Goal: Transaction & Acquisition: Book appointment/travel/reservation

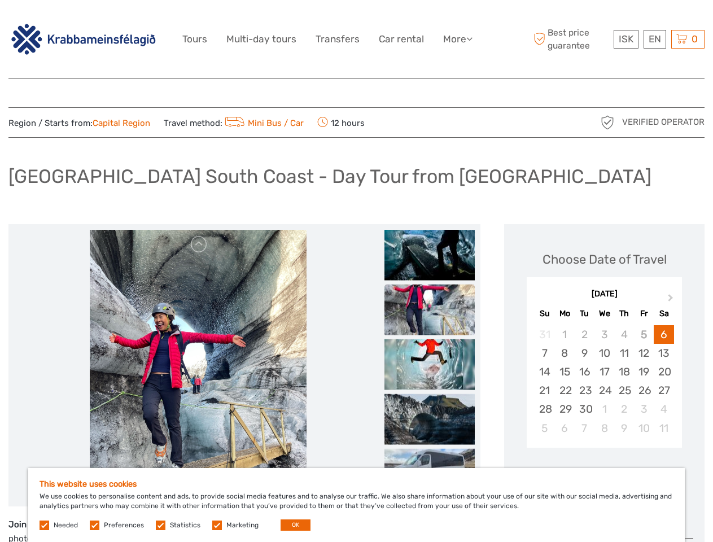
click at [457, 39] on link "More" at bounding box center [457, 39] width 29 height 16
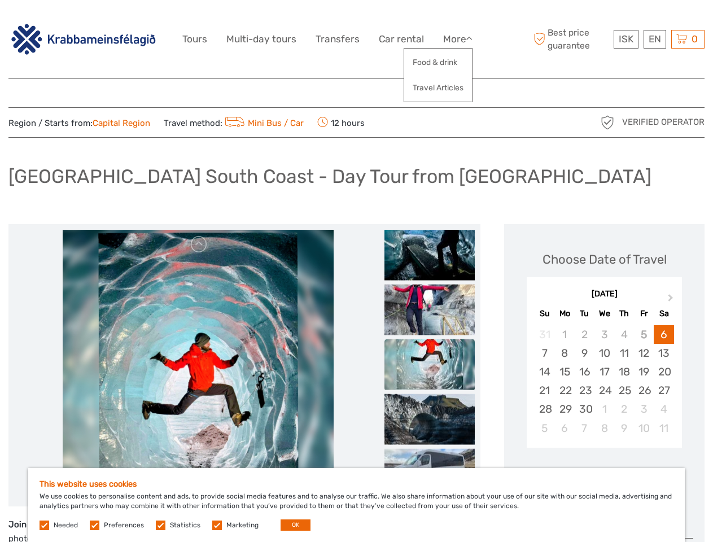
click at [470, 38] on icon at bounding box center [469, 39] width 6 height 10
click at [626, 39] on span "ISK" at bounding box center [626, 38] width 15 height 11
click at [655, 39] on div "EN English Español Deutsch" at bounding box center [655, 39] width 23 height 19
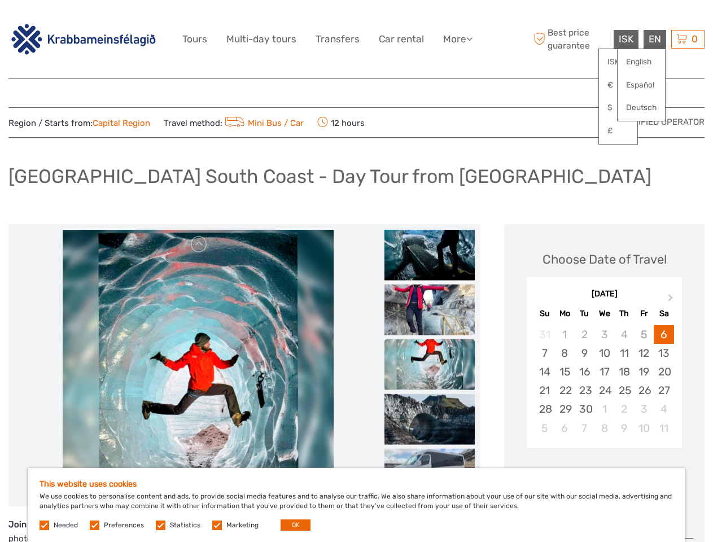
click at [688, 39] on div "0 Items Total 0 ISK Checkout The shopping cart is empty." at bounding box center [687, 39] width 33 height 19
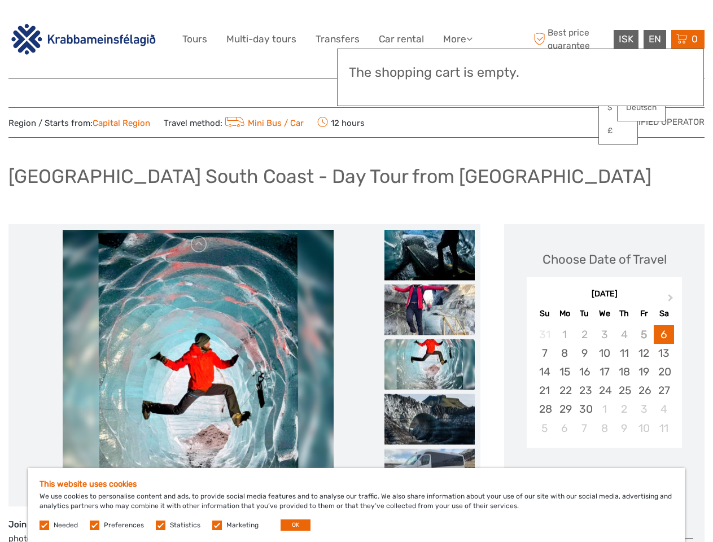
click at [198, 365] on img at bounding box center [198, 365] width 271 height 271
click at [199, 245] on link at bounding box center [199, 244] width 18 height 18
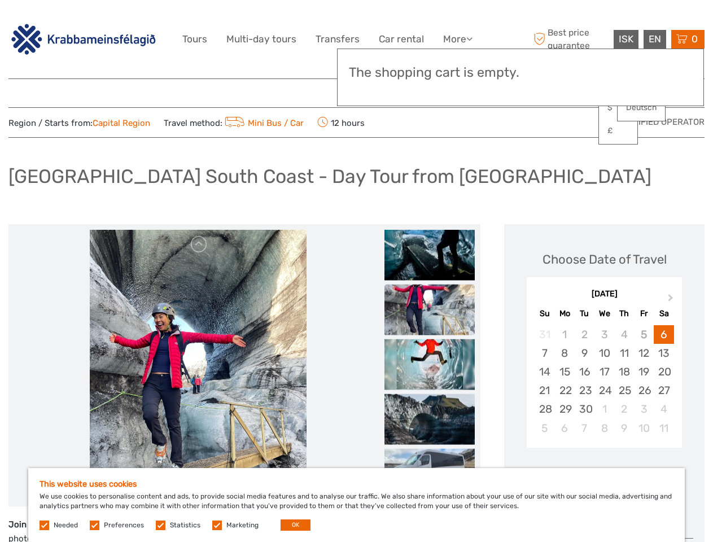
click at [430, 91] on div "Items Total 0 ISK Checkout The shopping cart is empty." at bounding box center [520, 78] width 367 height 58
click at [430, 90] on div "Items Total 0 ISK Checkout The shopping cart is empty." at bounding box center [520, 78] width 367 height 58
